Goal: Navigation & Orientation: Find specific page/section

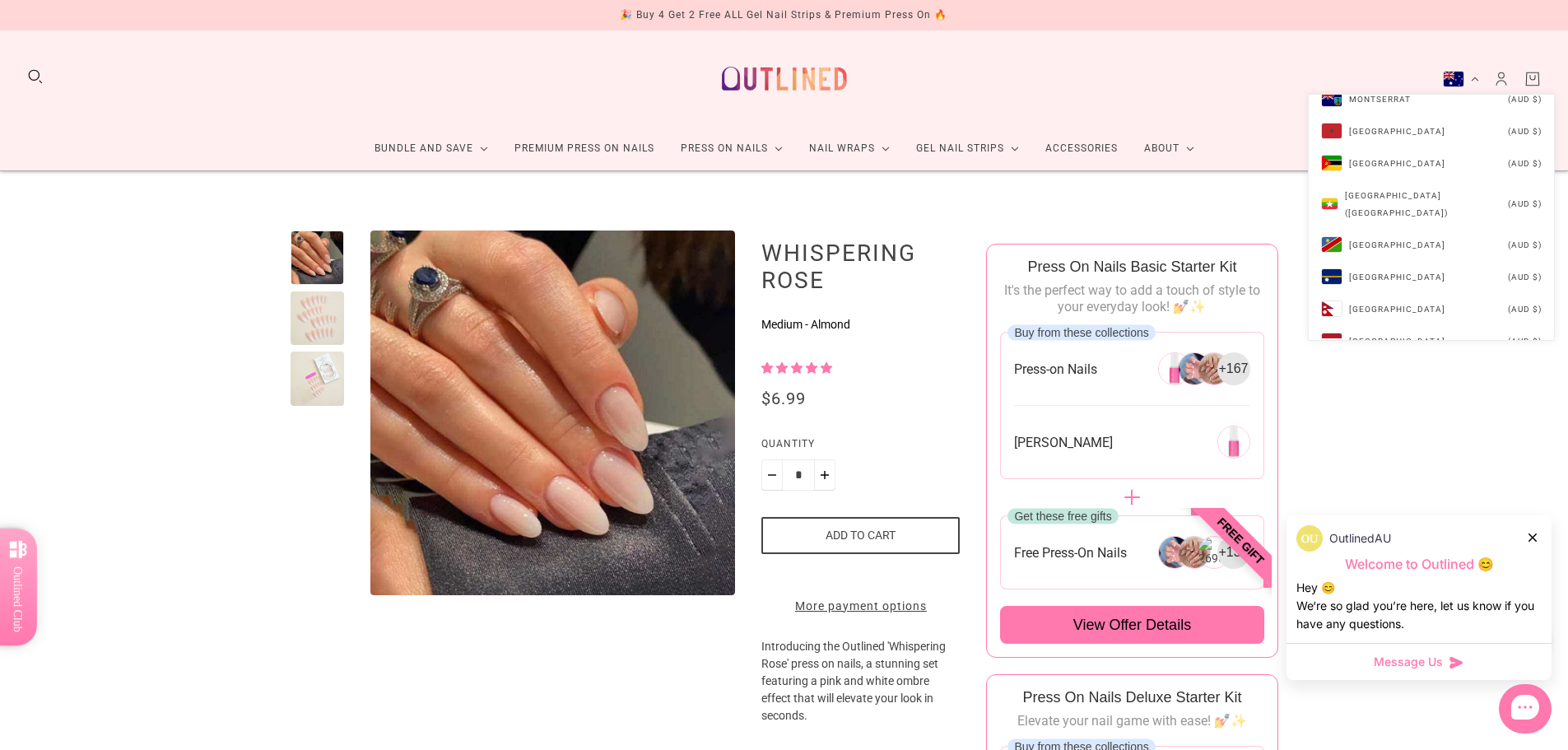
scroll to position [4667, 0]
click at [1418, 255] on li "[GEOGRAPHIC_DATA] (NZD $)" at bounding box center [1431, 268] width 246 height 32
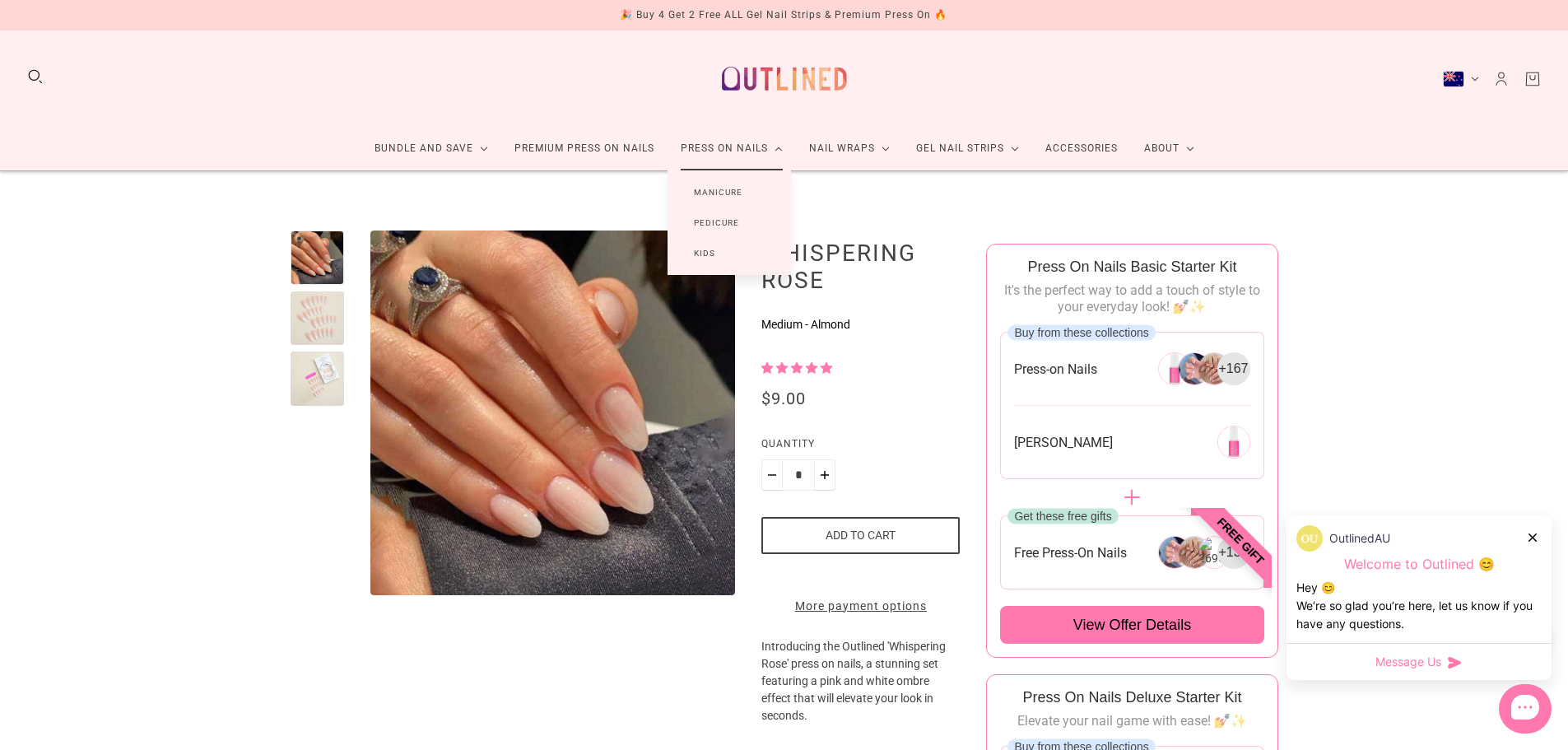
click at [733, 191] on link "Manicure" at bounding box center [718, 192] width 101 height 31
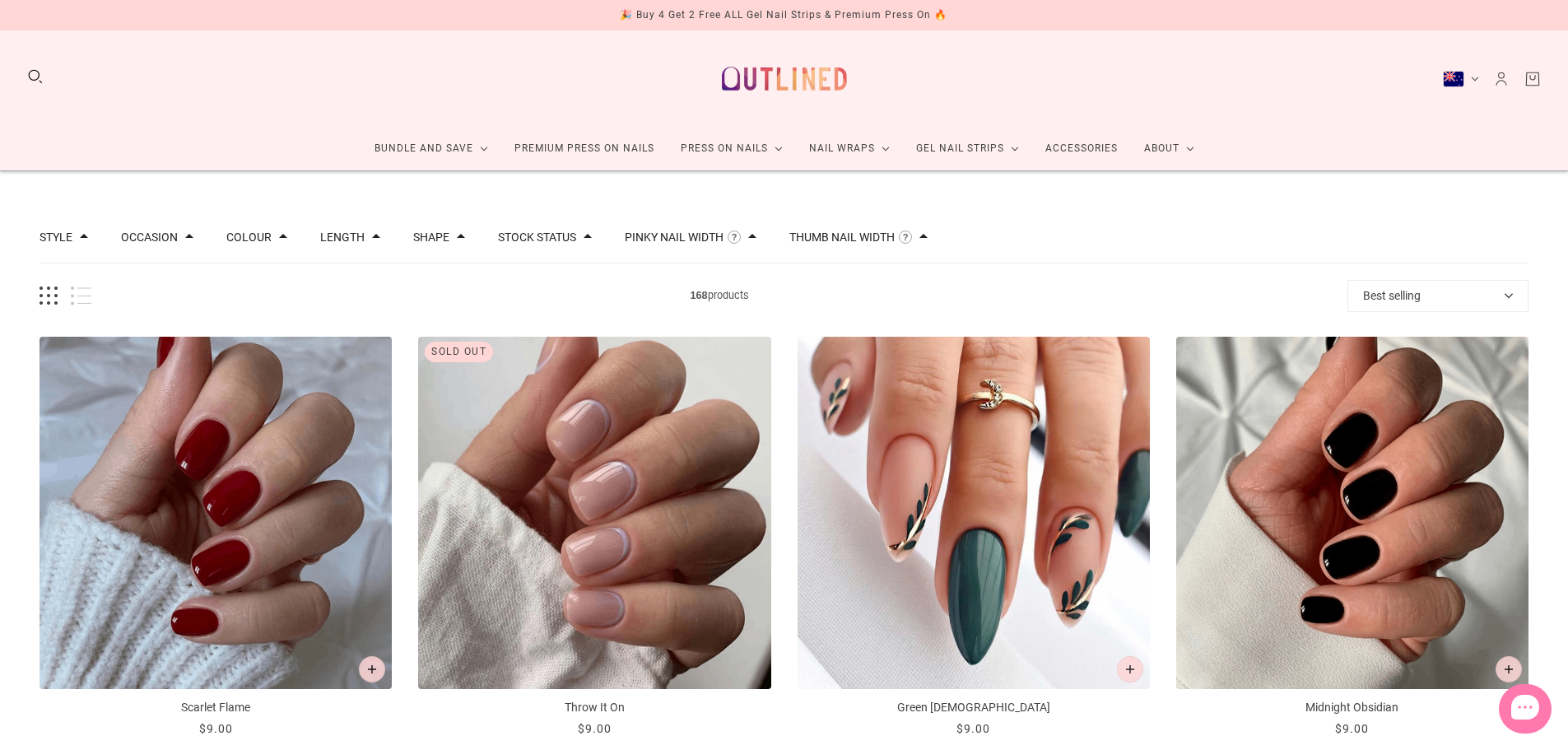
scroll to position [137, 0]
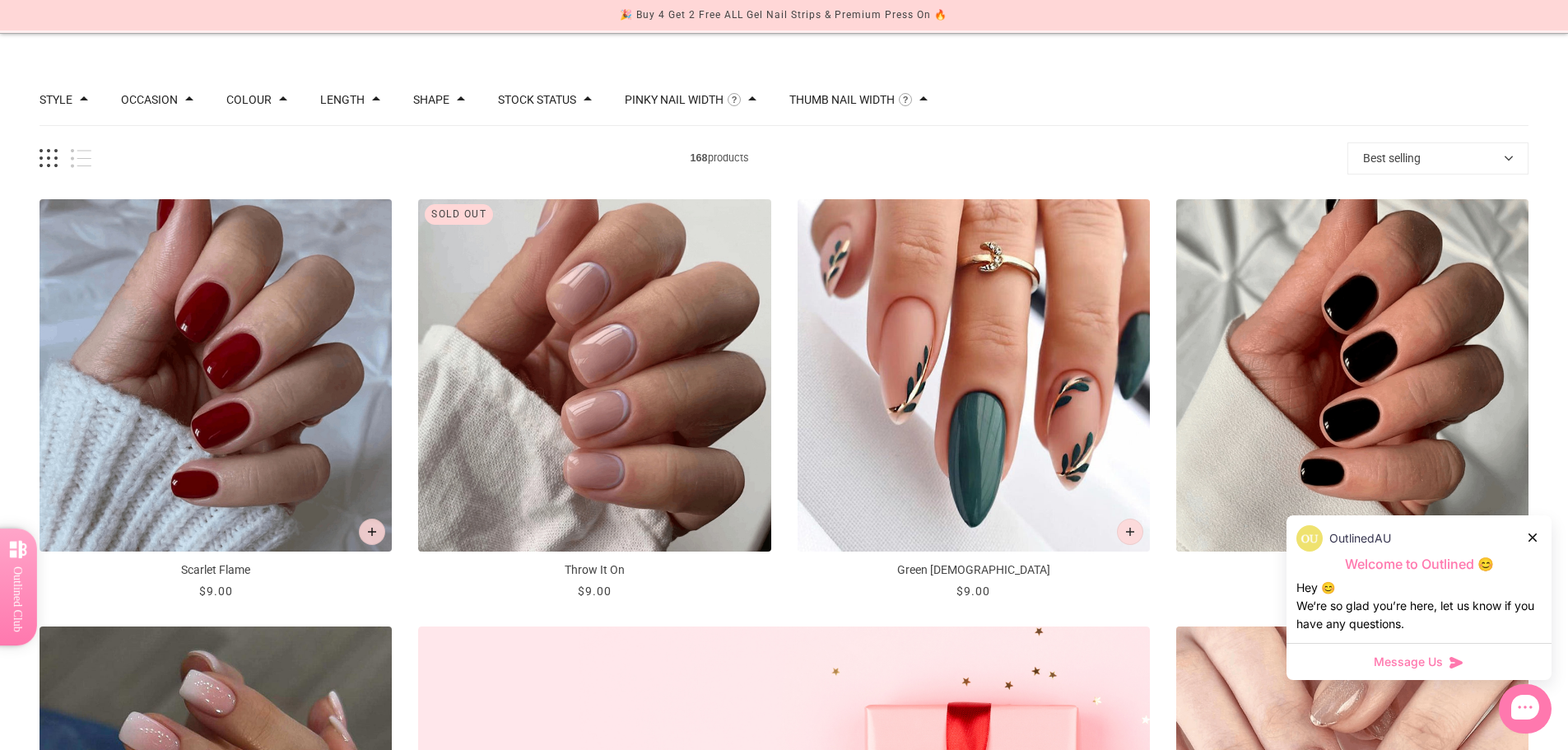
click at [1531, 538] on icon at bounding box center [1532, 537] width 8 height 8
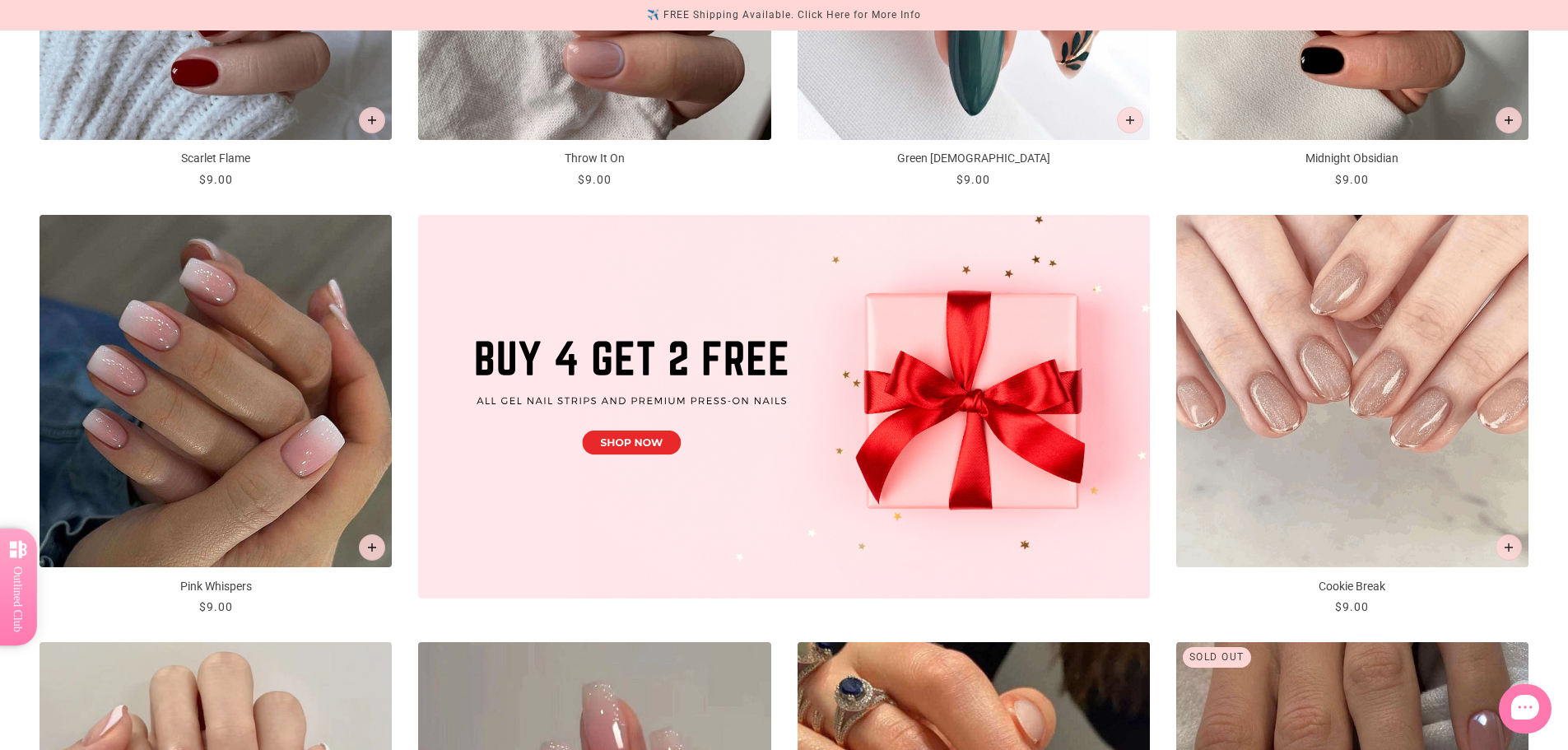
scroll to position [0, 0]
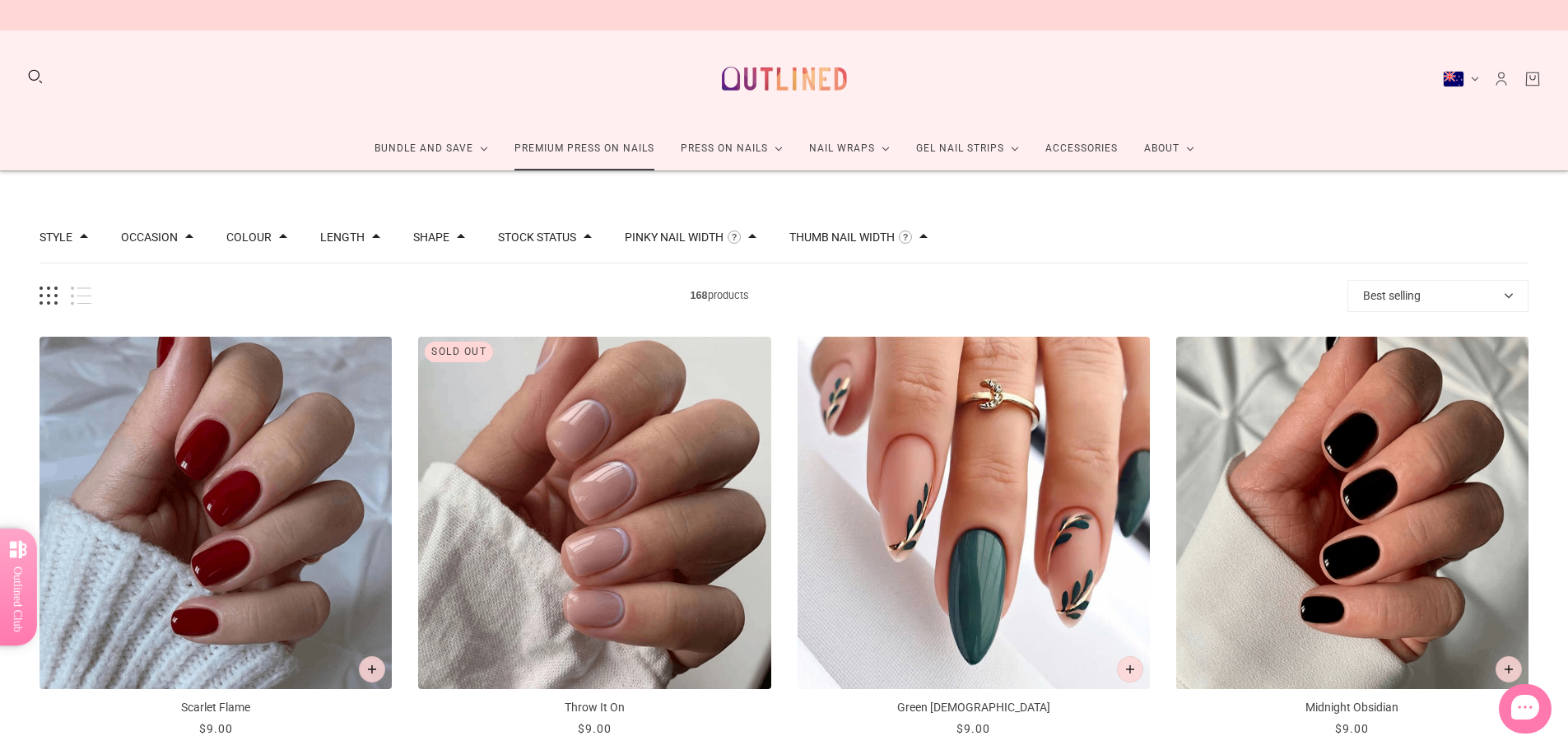
click at [624, 141] on link "Premium Press On Nails" at bounding box center [584, 149] width 166 height 44
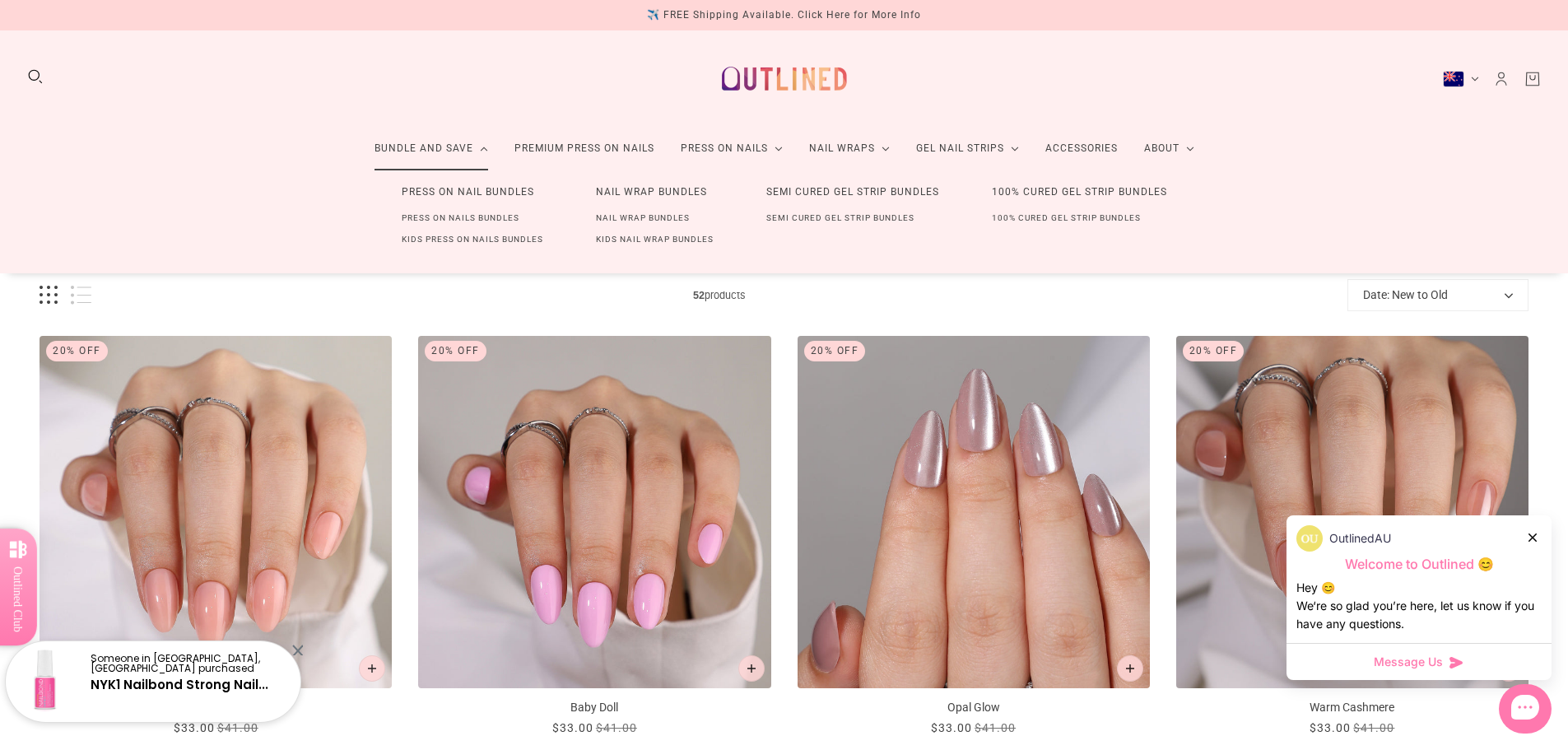
click at [811, 193] on link "Semi Cured Gel Strip Bundles" at bounding box center [852, 192] width 226 height 31
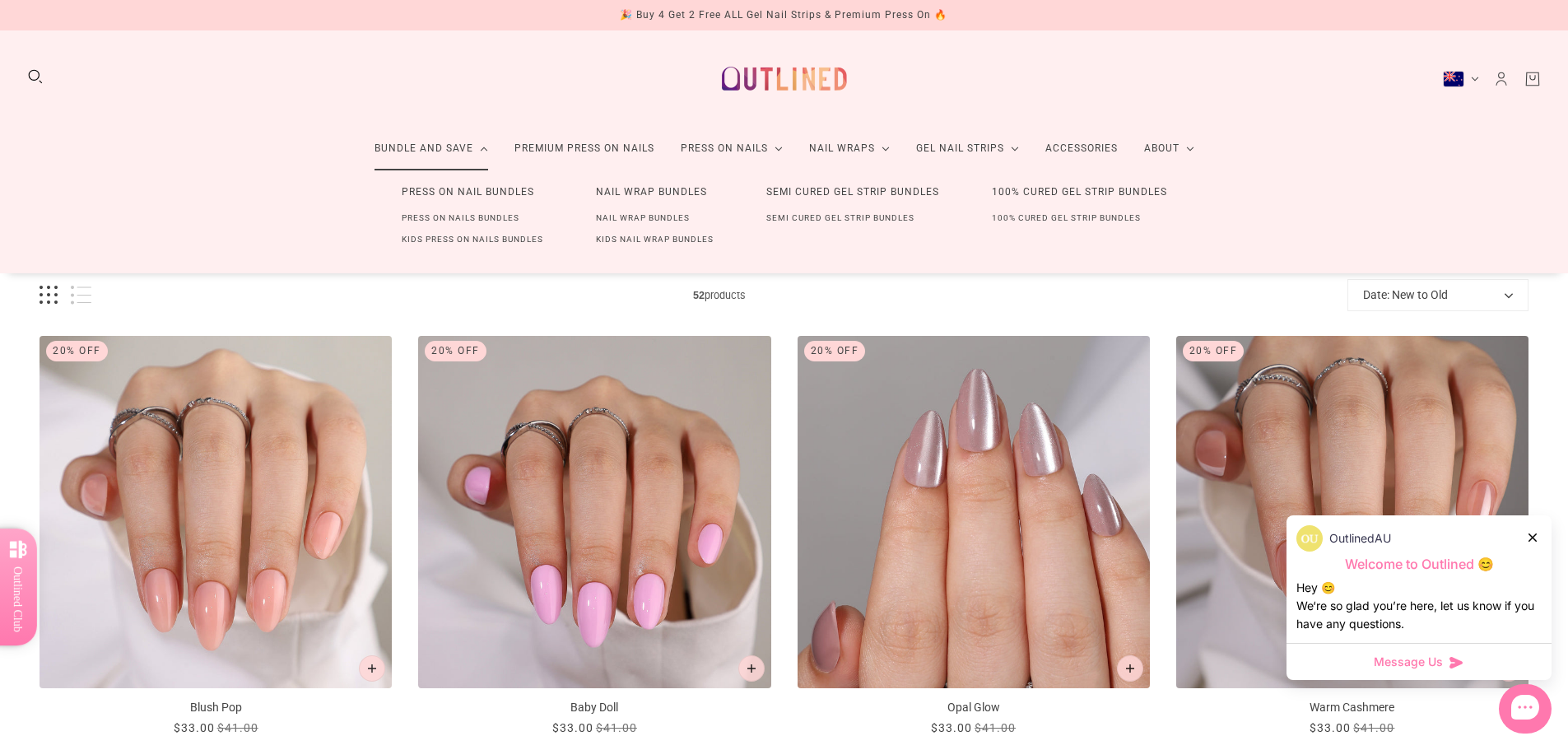
click at [837, 192] on link "Semi Cured Gel Strip Bundles" at bounding box center [852, 192] width 226 height 31
